Goal: Information Seeking & Learning: Learn about a topic

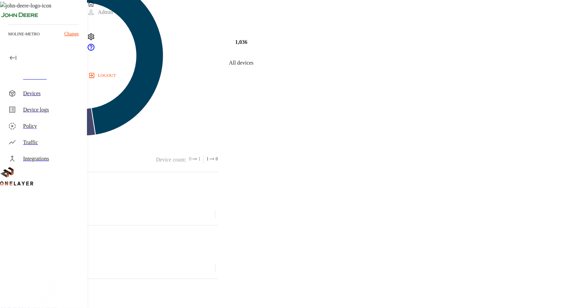
click at [34, 95] on div "Devices" at bounding box center [52, 93] width 58 height 8
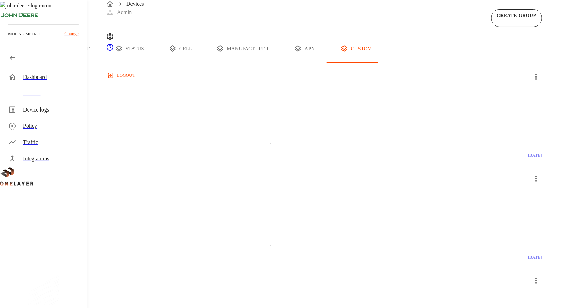
click at [53, 63] on button "all devices" at bounding box center [26, 48] width 53 height 29
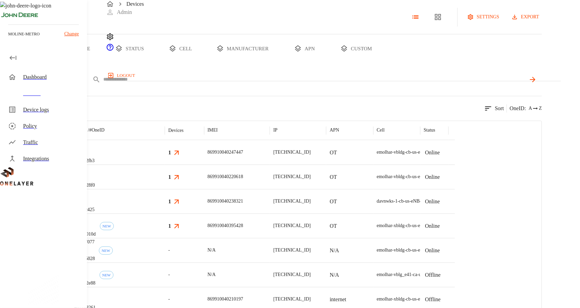
click at [239, 88] on div "IMEI ****" at bounding box center [295, 79] width 493 height 17
click at [239, 84] on input "text" at bounding box center [314, 79] width 423 height 10
type input "**********"
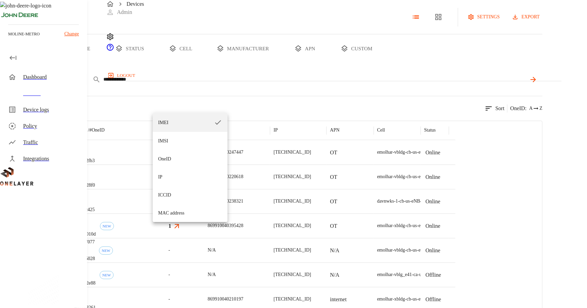
click at [173, 108] on body "**********" at bounding box center [293, 168] width 587 height 336
click at [175, 175] on li "IP" at bounding box center [190, 177] width 75 height 18
type input "**"
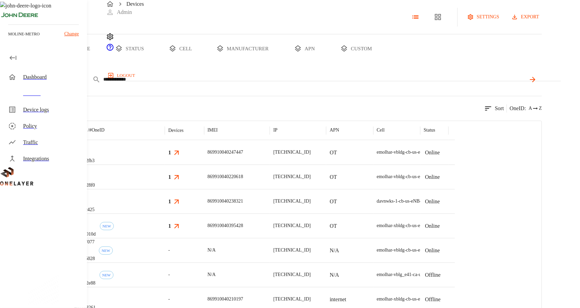
click at [537, 84] on icon at bounding box center [533, 79] width 8 height 8
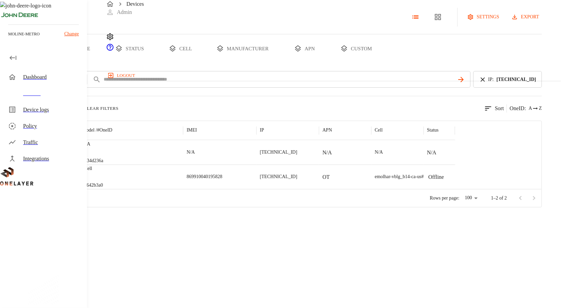
click at [297, 180] on p "[TECHNICAL_ID]" at bounding box center [278, 176] width 37 height 7
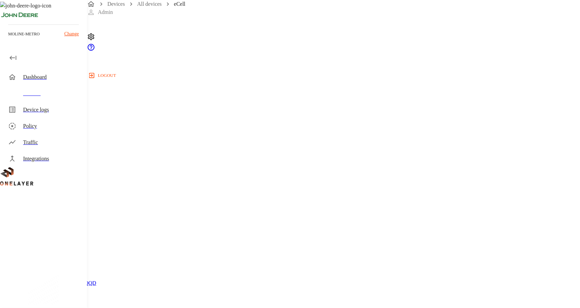
scroll to position [218, 0]
click at [22, 143] on div "Traffic" at bounding box center [45, 142] width 84 height 16
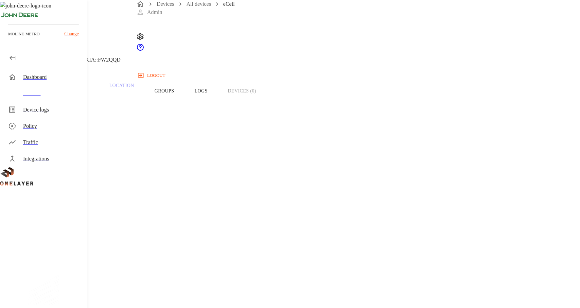
click at [43, 157] on div "Integrations" at bounding box center [52, 159] width 58 height 8
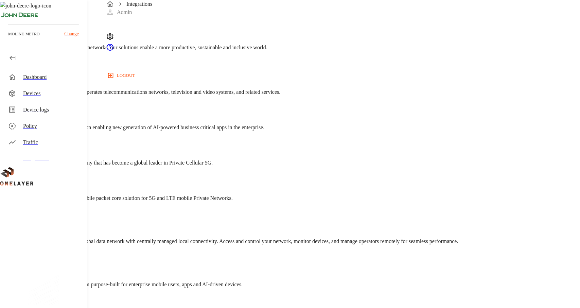
click at [35, 92] on div "Devices" at bounding box center [52, 93] width 58 height 8
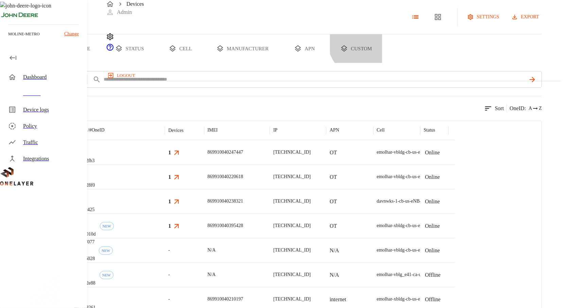
click at [382, 63] on button "custom" at bounding box center [356, 48] width 52 height 29
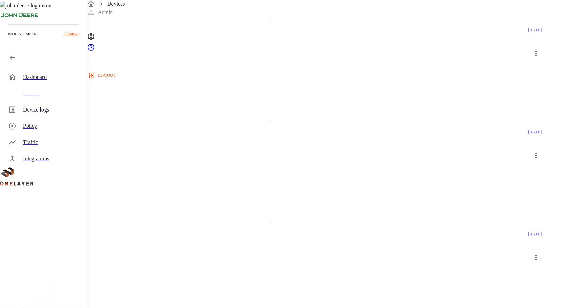
scroll to position [1344, 0]
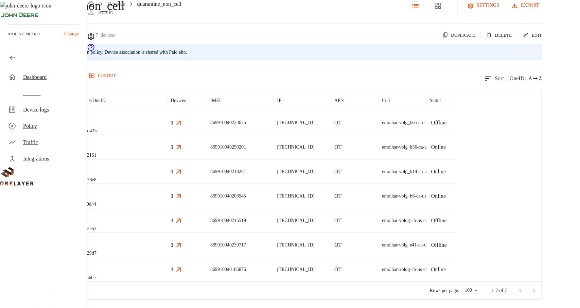
scroll to position [44, 0]
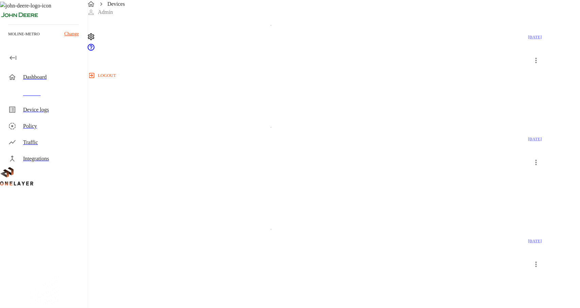
scroll to position [1344, 0]
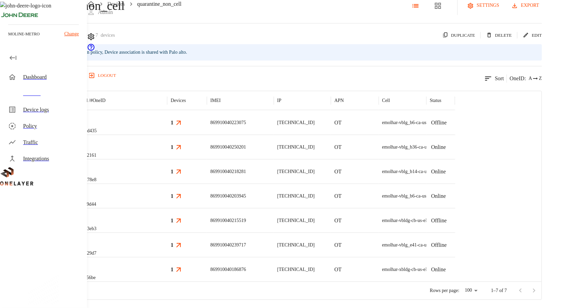
scroll to position [44, 0]
click at [168, 249] on div "eCell #de3b29d7" at bounding box center [120, 245] width 96 height 24
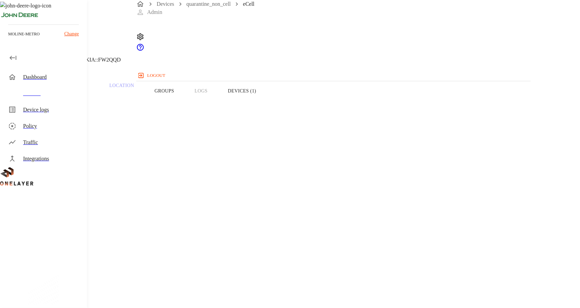
scroll to position [16, 0]
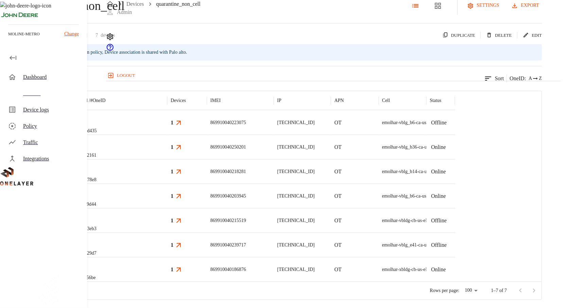
click at [274, 257] on div "869910040239717" at bounding box center [240, 245] width 67 height 24
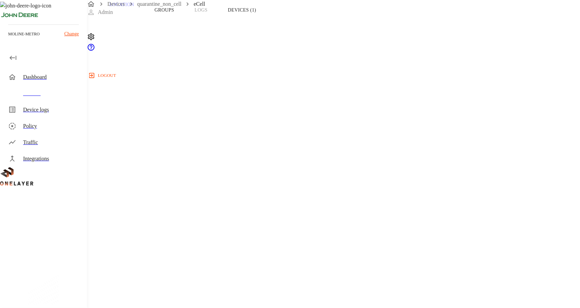
scroll to position [192, 0]
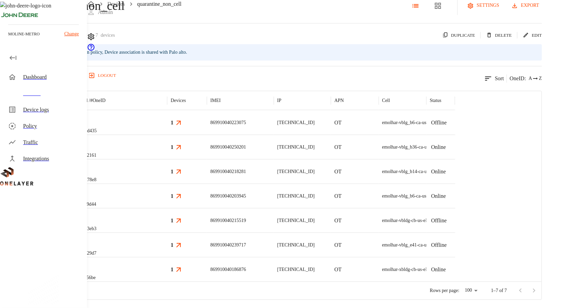
scroll to position [44, 0]
click at [168, 239] on div "eCell #de3b29d7" at bounding box center [120, 245] width 96 height 24
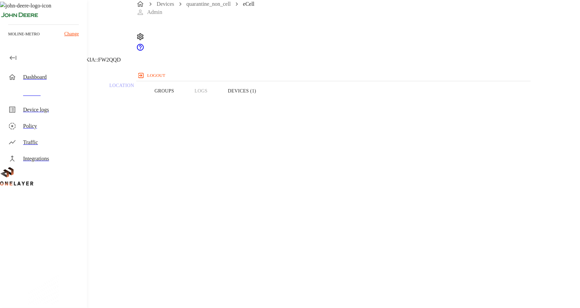
scroll to position [44, 0]
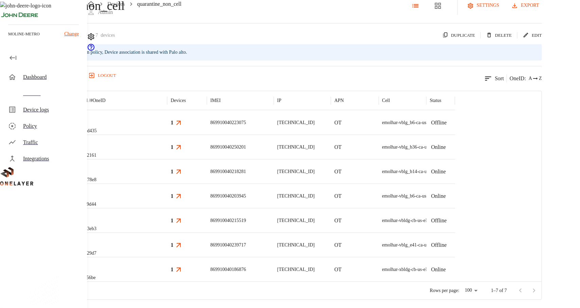
click at [246, 193] on p "869910040203945" at bounding box center [228, 196] width 36 height 7
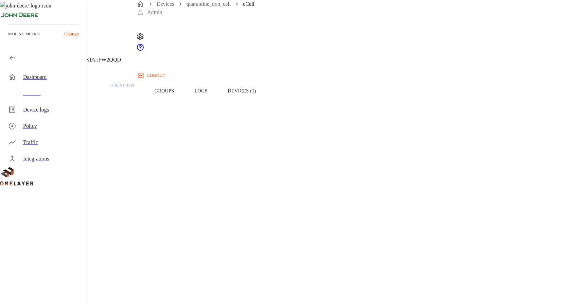
scroll to position [280, 0]
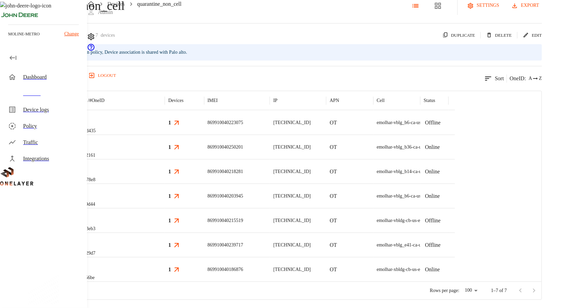
scroll to position [44, 0]
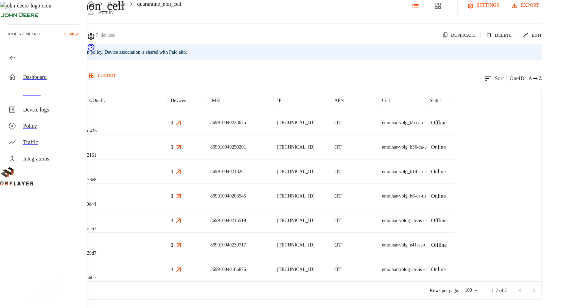
click at [274, 128] on div "869910040223075" at bounding box center [240, 122] width 67 height 24
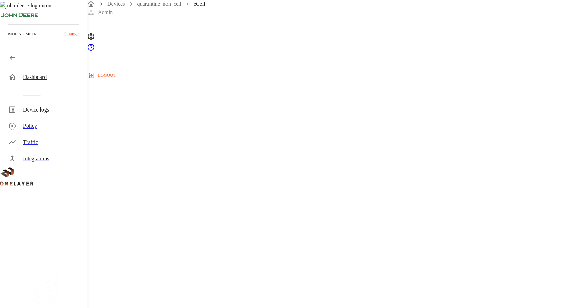
scroll to position [280, 0]
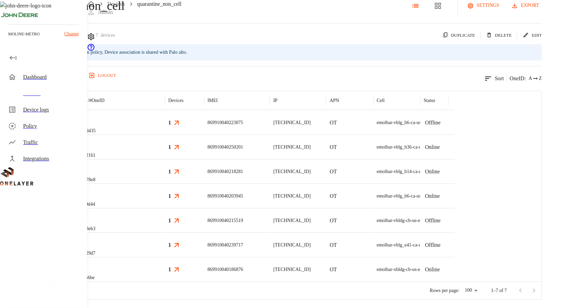
scroll to position [44, 0]
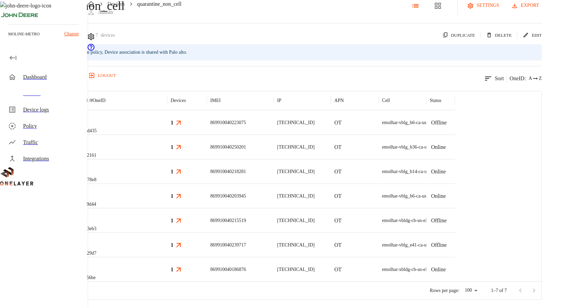
click at [274, 152] on div "869910040250201" at bounding box center [240, 147] width 67 height 24
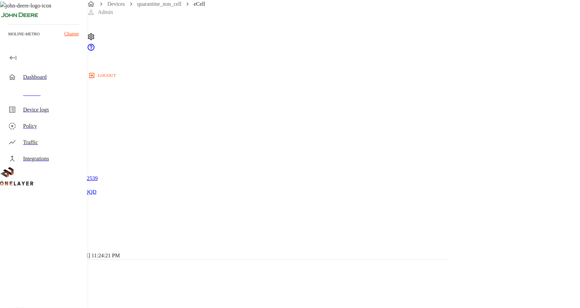
scroll to position [284, 0]
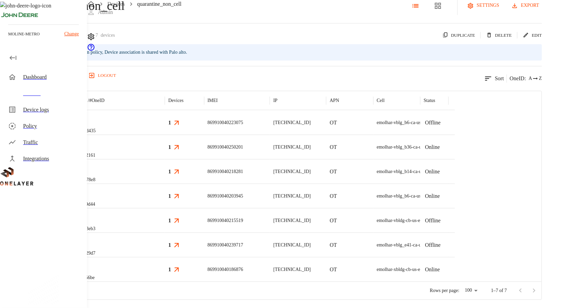
scroll to position [44, 0]
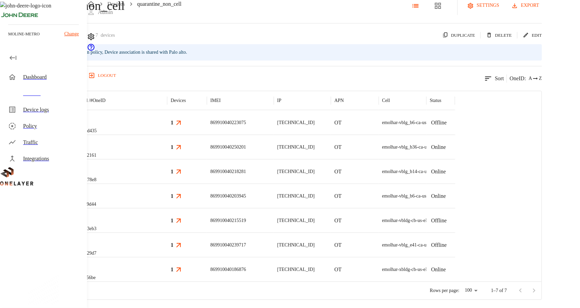
click at [168, 244] on div "eCell #de3b29d7" at bounding box center [120, 245] width 96 height 24
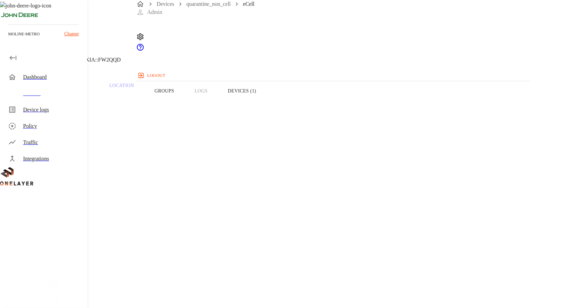
click at [267, 99] on button "Devices (1)" at bounding box center [242, 90] width 49 height 43
click at [185, 104] on button "Groups" at bounding box center [164, 90] width 40 height 43
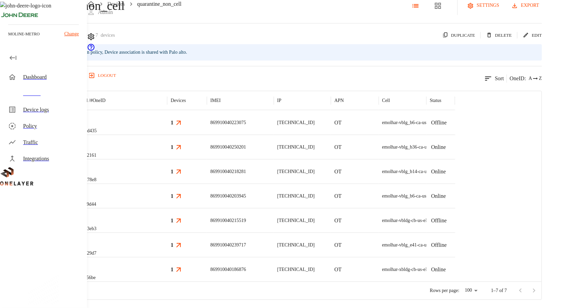
scroll to position [44, 0]
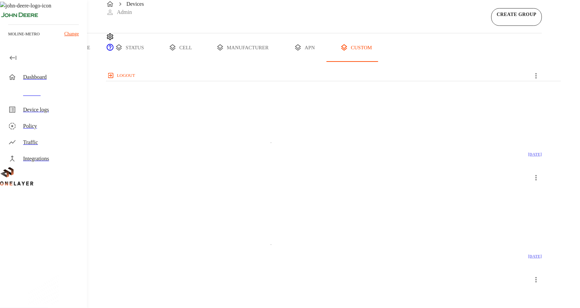
scroll to position [2, 0]
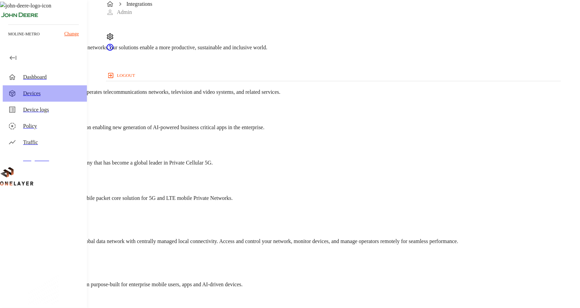
click at [54, 98] on div "Devices" at bounding box center [45, 93] width 84 height 16
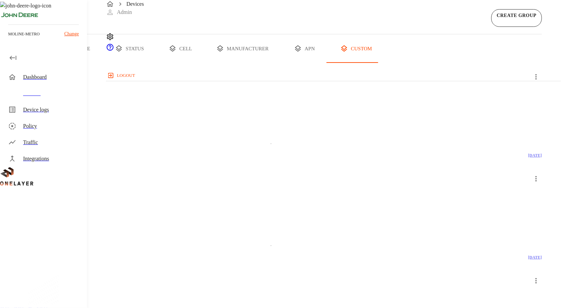
click at [53, 63] on button "all devices" at bounding box center [26, 48] width 53 height 29
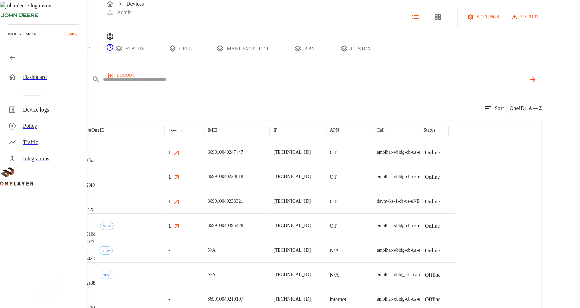
click at [265, 84] on input "text" at bounding box center [314, 79] width 423 height 10
type input "**********"
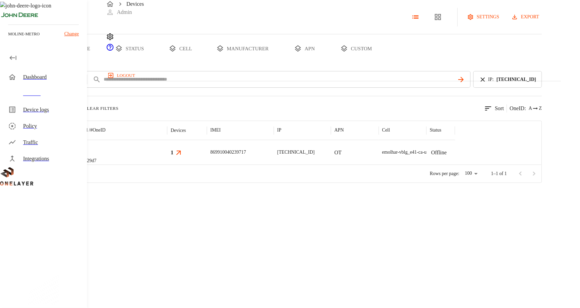
click at [522, 88] on div "IP : [TECHNICAL_ID]" at bounding box center [508, 79] width 69 height 17
click at [523, 88] on div "IP : [TECHNICAL_ID]" at bounding box center [508, 79] width 69 height 17
click at [535, 83] on p "[TECHNICAL_ID]" at bounding box center [517, 79] width 40 height 7
click at [487, 83] on icon at bounding box center [482, 79] width 7 height 7
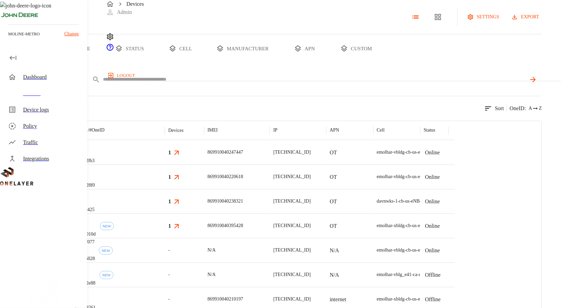
click at [242, 84] on input "text" at bounding box center [314, 79] width 423 height 10
type input "**********"
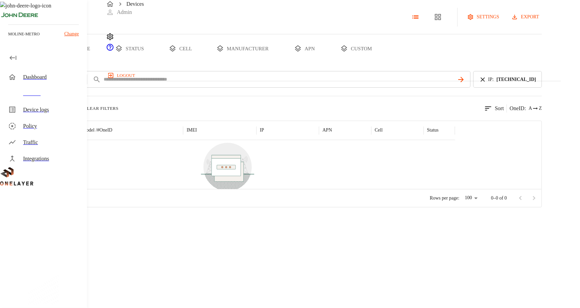
click at [35, 77] on div "Dashboard" at bounding box center [52, 77] width 58 height 8
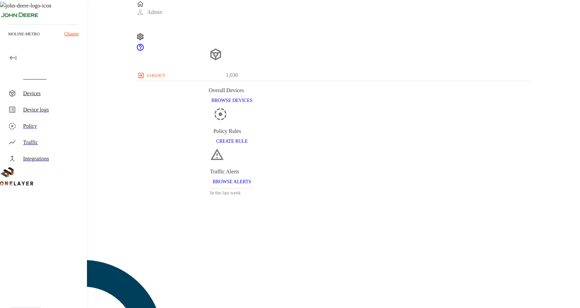
click at [33, 98] on div "Devices" at bounding box center [45, 93] width 84 height 16
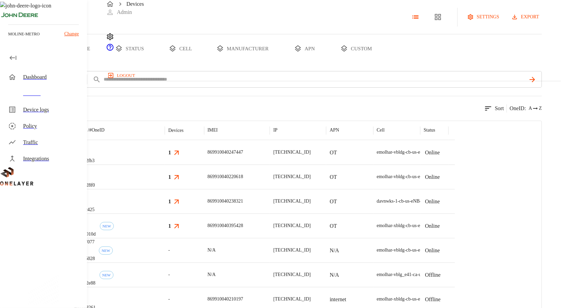
click at [382, 63] on button "custom" at bounding box center [356, 48] width 52 height 29
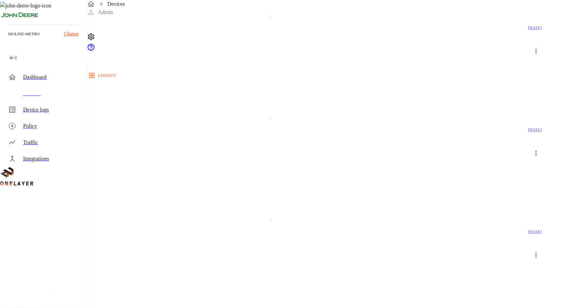
scroll to position [1339, 0]
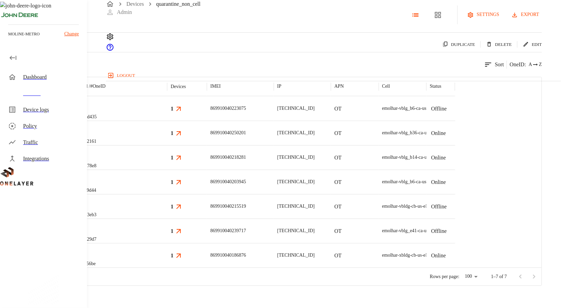
scroll to position [44, 0]
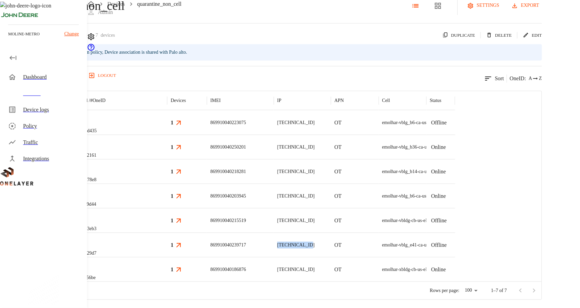
drag, startPoint x: 417, startPoint y: 245, endPoint x: 376, endPoint y: 245, distance: 41.8
click at [376, 245] on div "eCell #de3b29d7 1 869910040239717 [TECHNICAL_ID] OT emolhar-vblg_e41-ca-us-eNB4…" at bounding box center [227, 245] width 455 height 24
copy div "[TECHNICAL_ID]"
click at [32, 84] on div "Dashboard" at bounding box center [45, 77] width 84 height 16
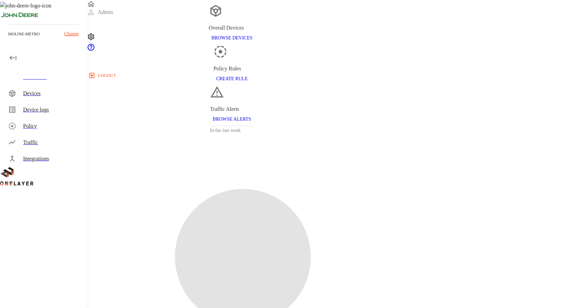
click at [33, 96] on div "Devices" at bounding box center [52, 93] width 58 height 8
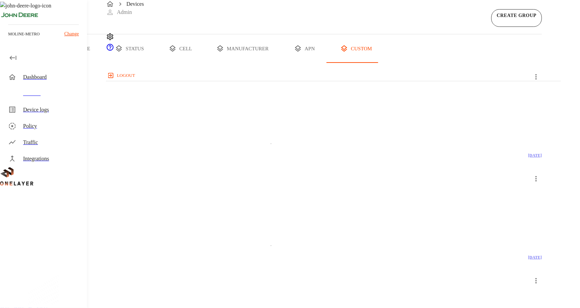
click at [53, 63] on button "all devices" at bounding box center [26, 48] width 53 height 29
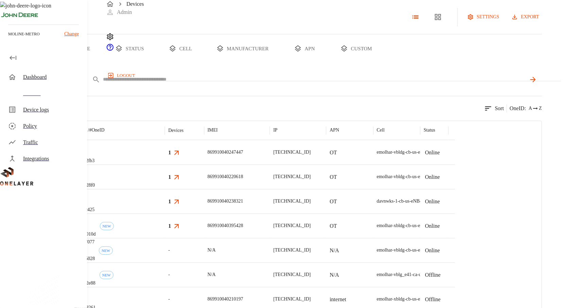
click at [241, 84] on input "text" at bounding box center [314, 79] width 423 height 10
paste input "**********"
click at [240, 84] on input "**********" at bounding box center [314, 79] width 423 height 10
click at [228, 84] on input "**********" at bounding box center [314, 79] width 423 height 10
type input "**********"
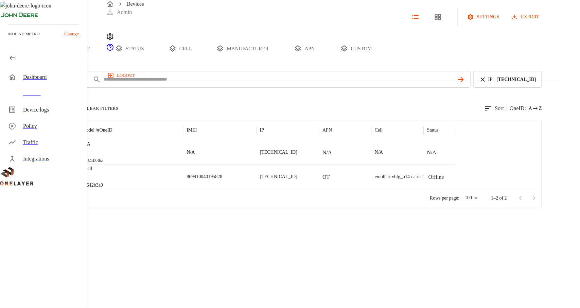
click at [222, 180] on p "869910040195828" at bounding box center [205, 176] width 36 height 7
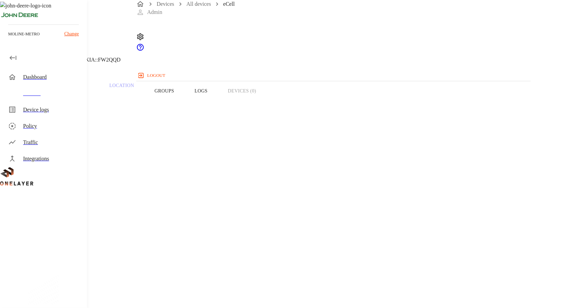
click at [185, 103] on button "Groups" at bounding box center [164, 90] width 40 height 43
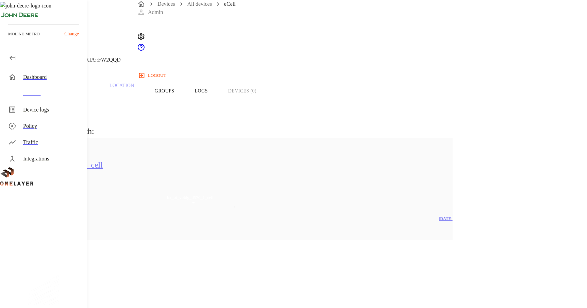
click at [179, 170] on h5 "hx_ot_vbldg_d570_1_cell" at bounding box center [213, 164] width 392 height 11
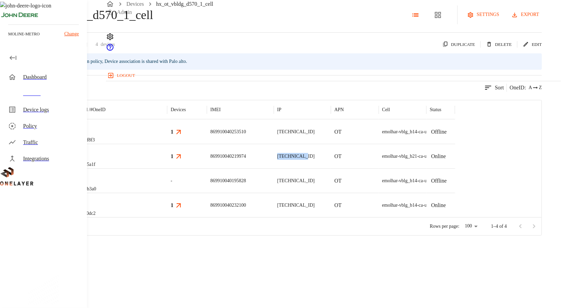
drag, startPoint x: 415, startPoint y: 191, endPoint x: 383, endPoint y: 192, distance: 31.3
click at [331, 168] on div "[TECHNICAL_ID]" at bounding box center [302, 156] width 57 height 24
copy p "[TECHNICAL_ID]"
click at [143, 7] on link "Devices" at bounding box center [135, 4] width 18 height 6
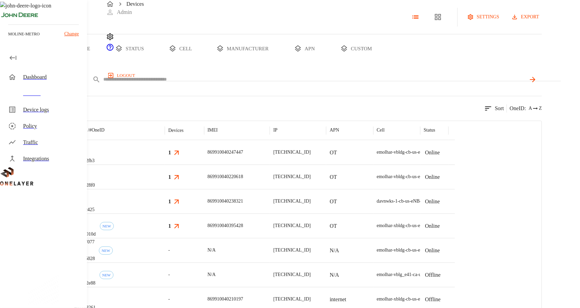
click at [255, 93] on div "add filter IP **" at bounding box center [271, 82] width 542 height 22
click at [253, 84] on input "text" at bounding box center [314, 79] width 423 height 10
paste input "**********"
type input "**********"
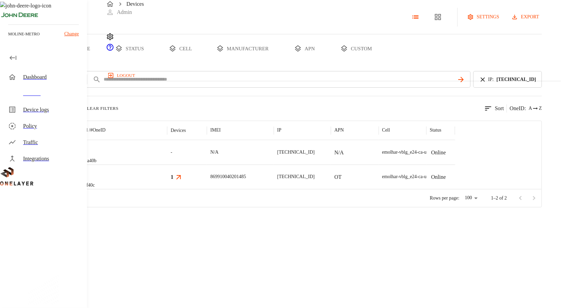
click at [204, 181] on div "1" at bounding box center [187, 177] width 33 height 8
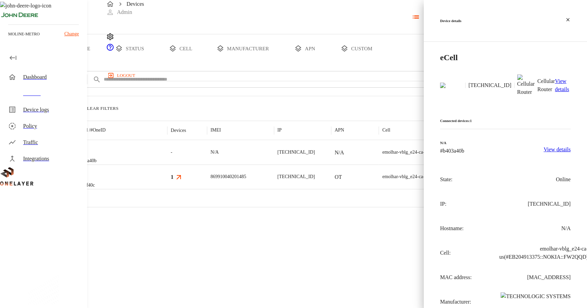
click at [568, 17] on icon at bounding box center [567, 19] width 5 height 5
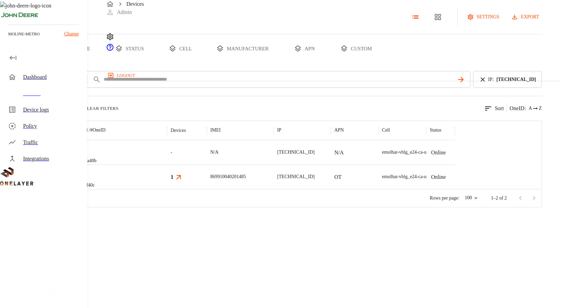
click at [168, 189] on div "eCell #f743f40c" at bounding box center [120, 177] width 96 height 24
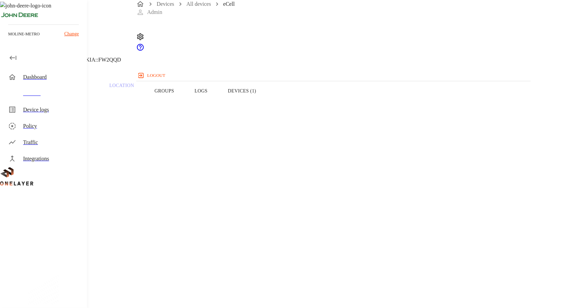
click at [185, 103] on button "Groups" at bounding box center [164, 90] width 40 height 43
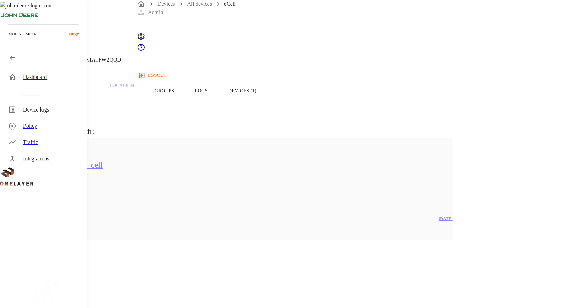
click at [188, 185] on div "hx_ot_vbldg_d570_2_cell 3 Devices 1 Models" at bounding box center [234, 171] width 435 height 66
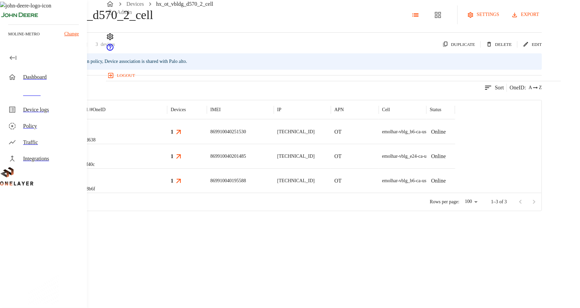
click at [42, 136] on div "Traffic" at bounding box center [45, 142] width 84 height 16
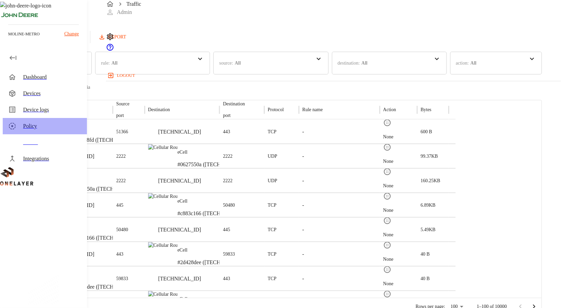
click at [39, 122] on div "Policy" at bounding box center [52, 126] width 58 height 8
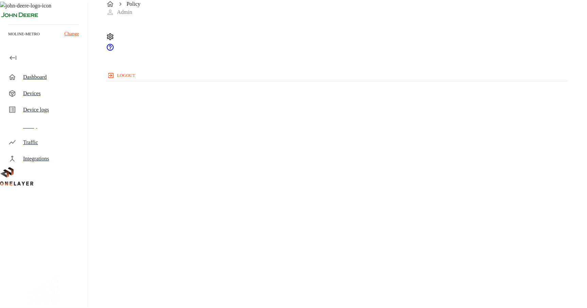
click at [39, 140] on div "Traffic" at bounding box center [52, 142] width 58 height 8
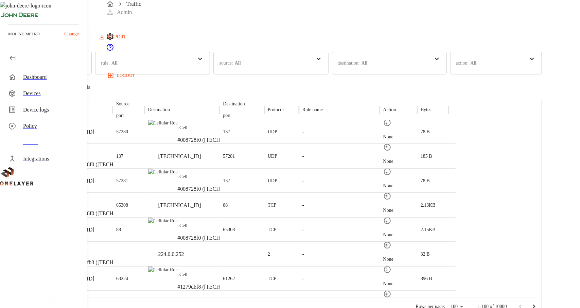
click at [36, 97] on div "Devices" at bounding box center [52, 93] width 58 height 8
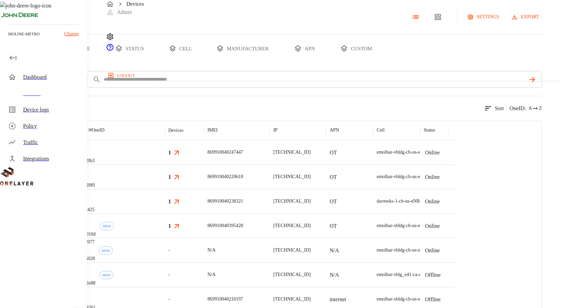
click at [330, 63] on button "apn" at bounding box center [304, 48] width 51 height 29
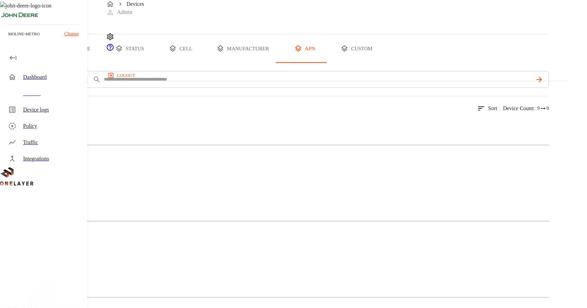
click at [382, 63] on button "custom" at bounding box center [356, 48] width 52 height 29
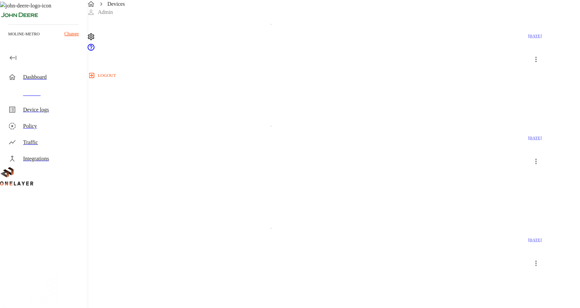
scroll to position [1344, 0]
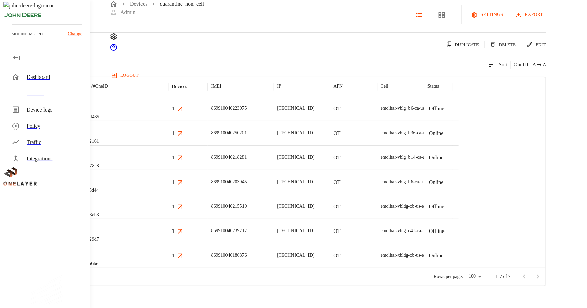
scroll to position [44, 0]
